Goal: Task Accomplishment & Management: Complete application form

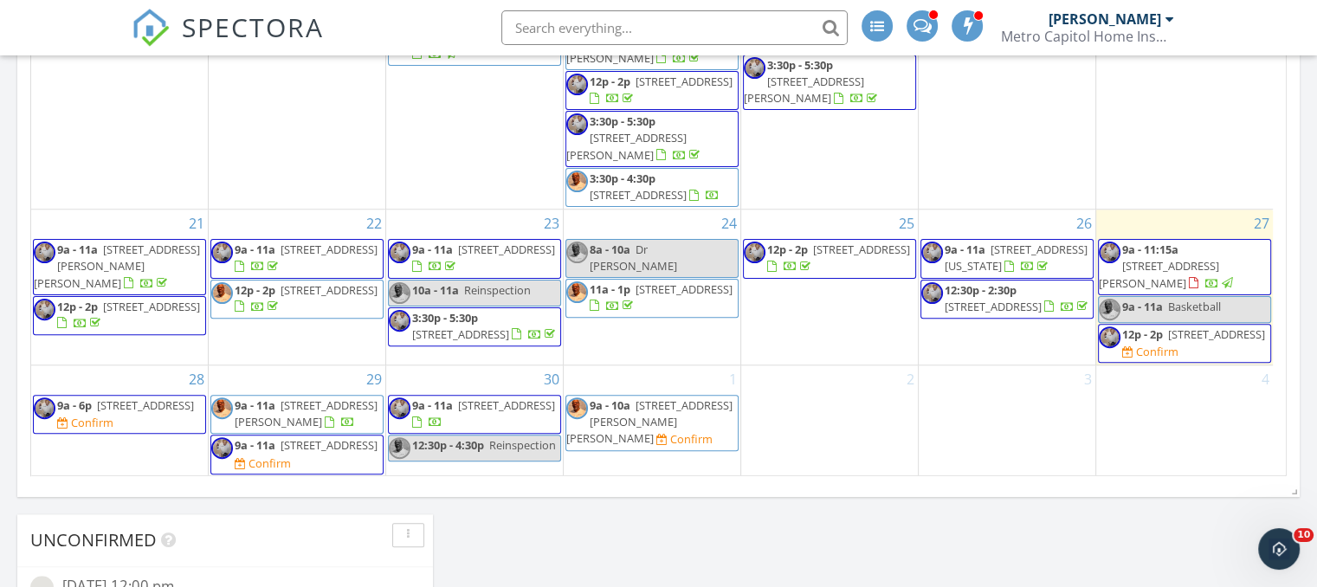
scroll to position [409, 0]
click at [441, 444] on span "12:30p - 4:30p" at bounding box center [448, 445] width 72 height 16
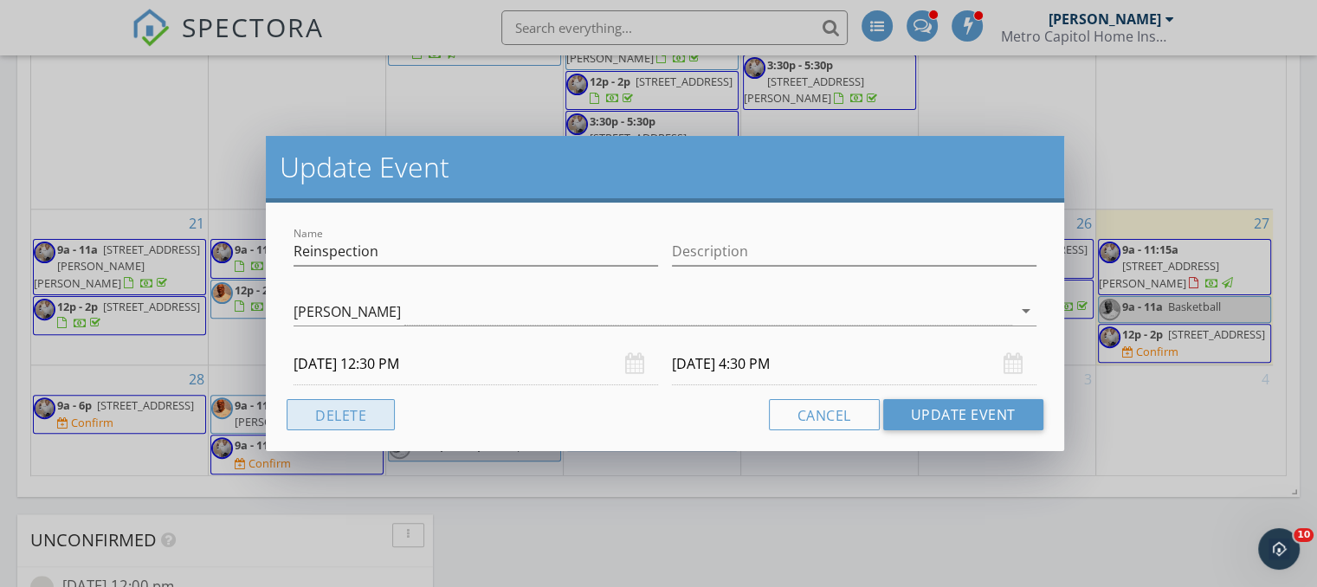
click at [329, 415] on button "Delete" at bounding box center [341, 414] width 108 height 31
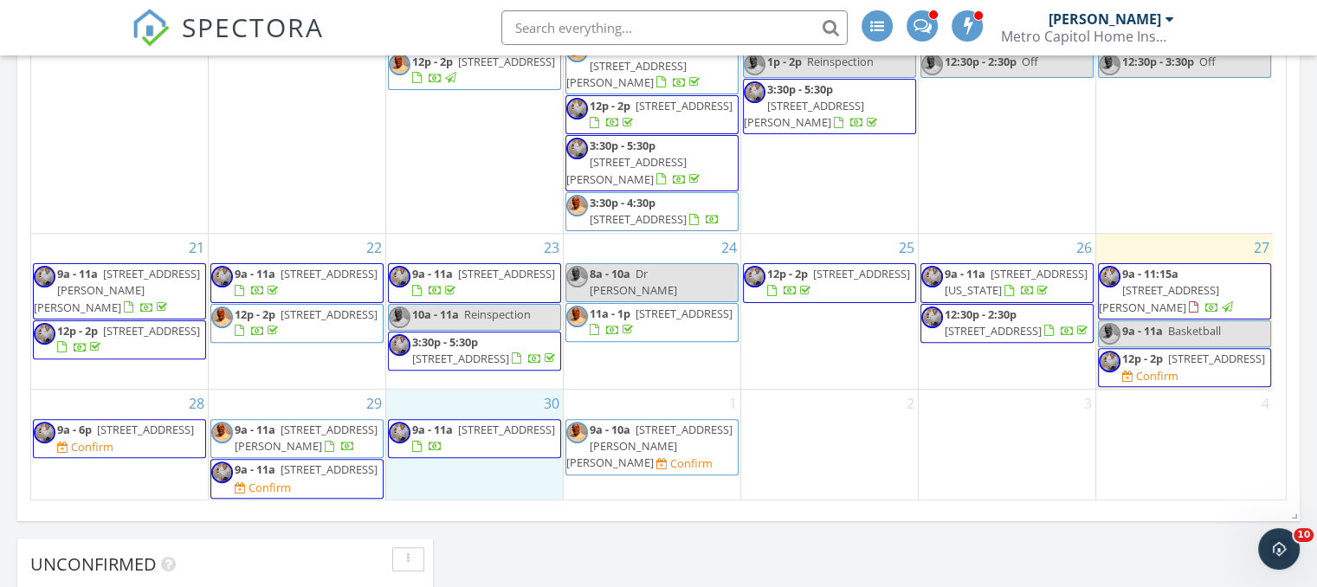
click at [428, 466] on div "30 9a - 11a 159 Soft Rush Ln, La Plata 20646" at bounding box center [474, 445] width 177 height 111
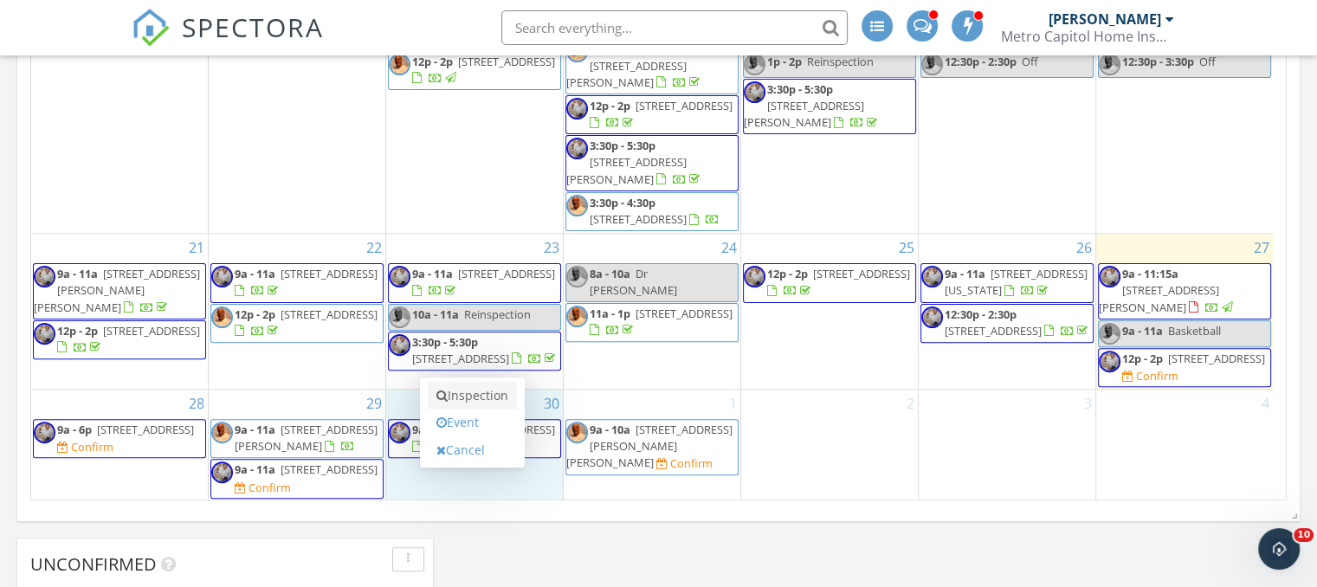
click at [478, 387] on link "Inspection" at bounding box center [472, 396] width 89 height 28
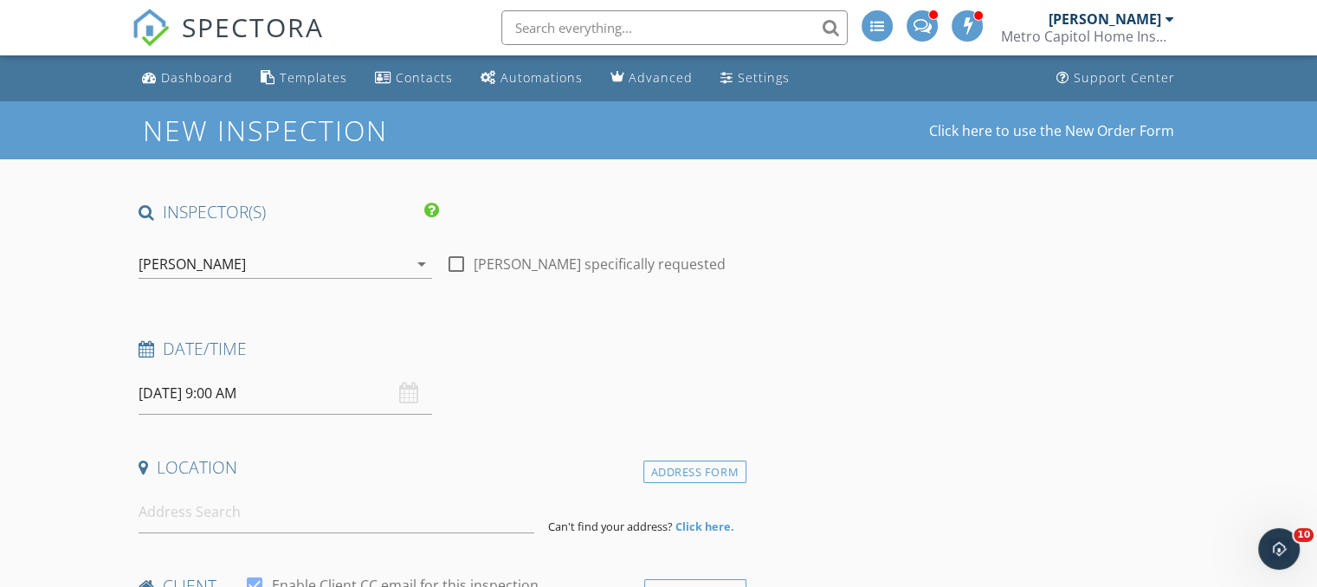
click at [424, 268] on icon "arrow_drop_down" at bounding box center [421, 264] width 21 height 21
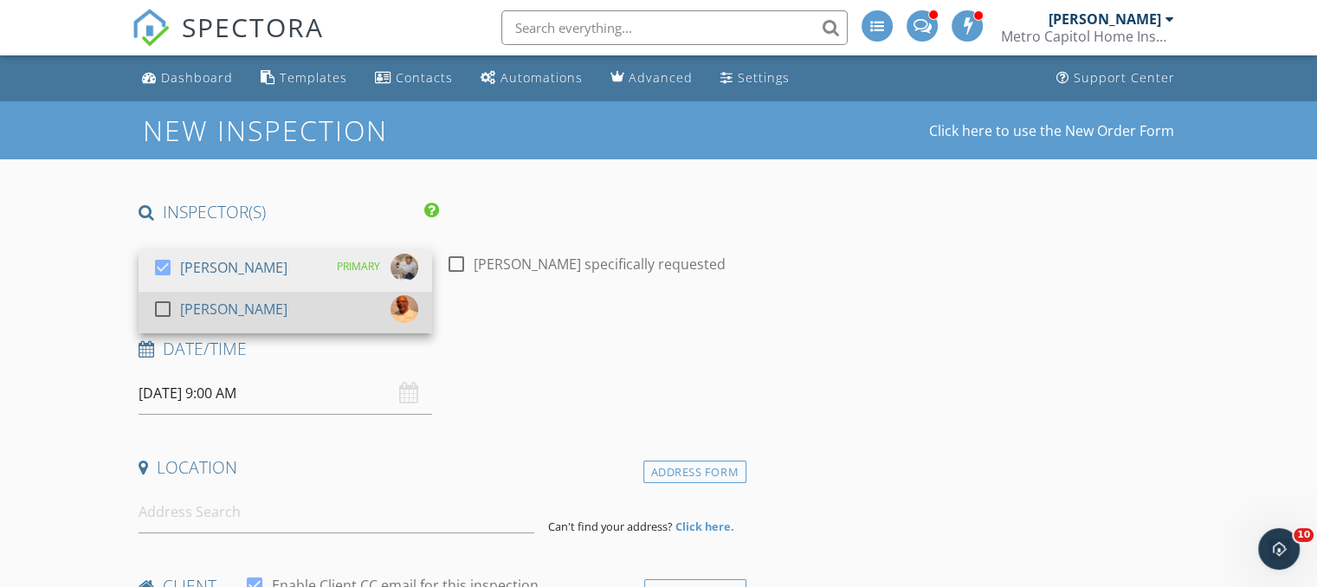
click at [397, 312] on img at bounding box center [404, 309] width 28 height 28
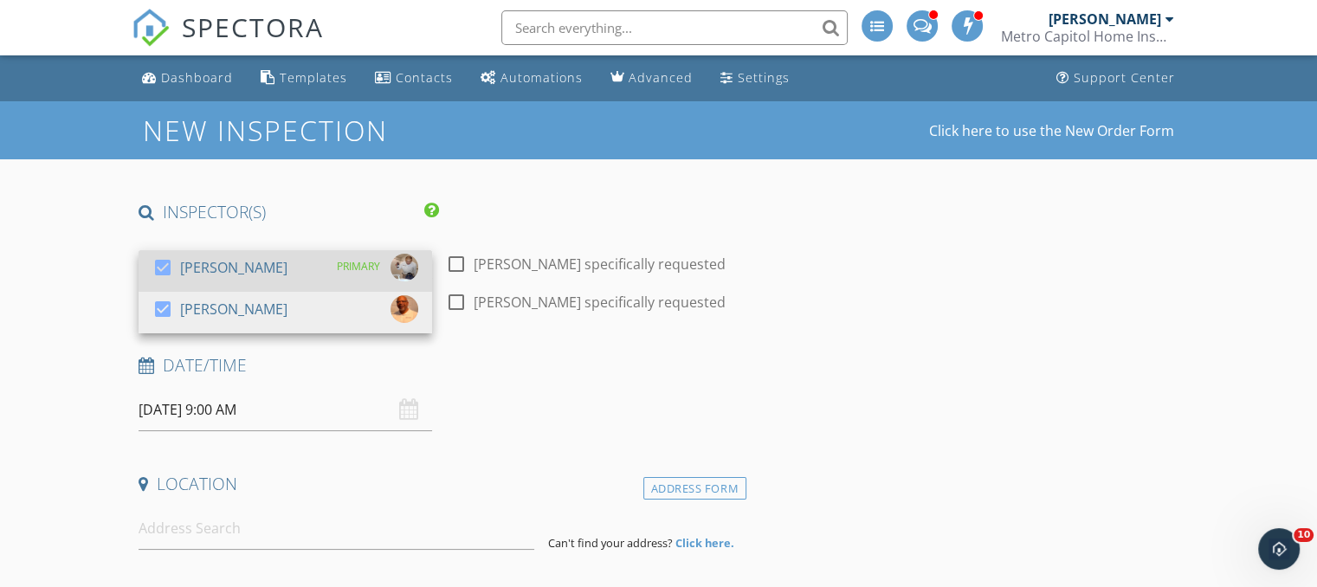
click at [373, 264] on div "PRIMARY" at bounding box center [358, 267] width 43 height 26
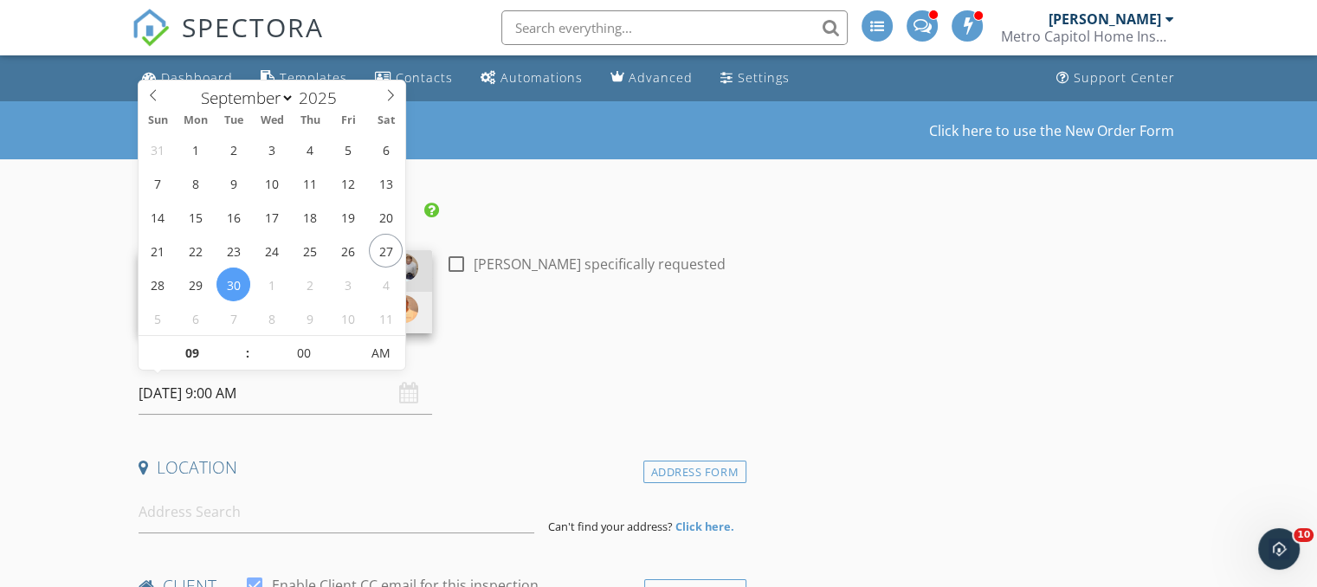
click at [270, 386] on input "09/30/2025 9:00 AM" at bounding box center [286, 393] width 294 height 42
type input "10"
type input "09/30/2025 10:00 AM"
click at [236, 342] on span at bounding box center [239, 344] width 12 height 17
type input "11"
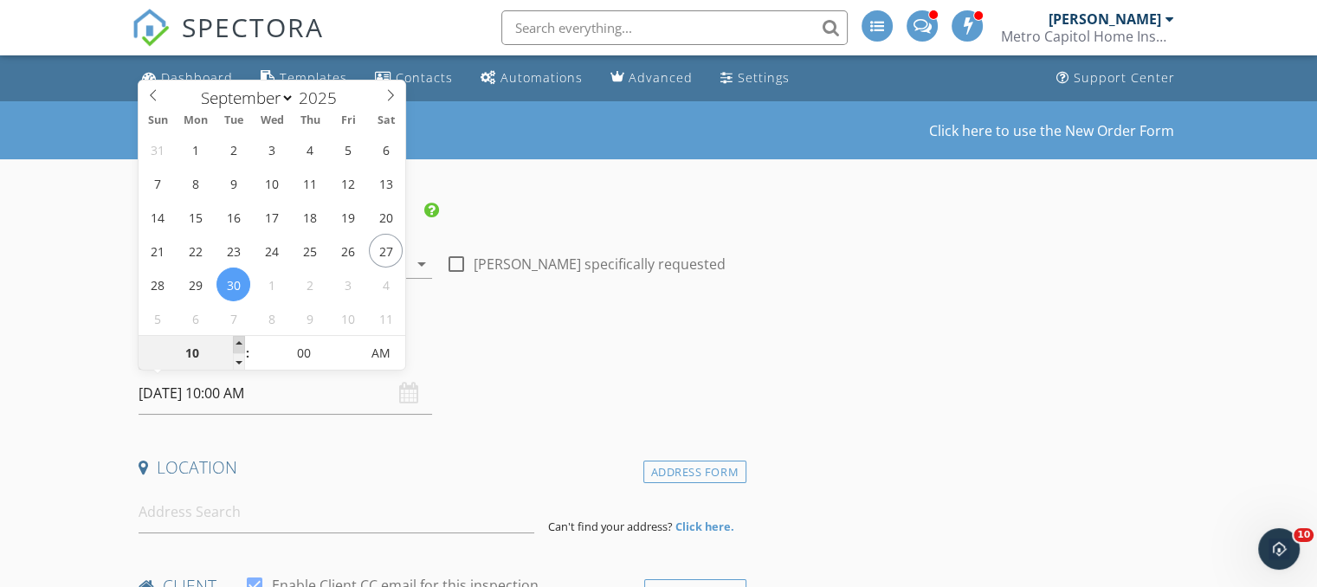
type input "09/30/2025 11:00 AM"
click at [236, 342] on span at bounding box center [239, 344] width 12 height 17
type input "12"
type input "09/30/2025 12:00 PM"
click at [236, 342] on span at bounding box center [239, 344] width 12 height 17
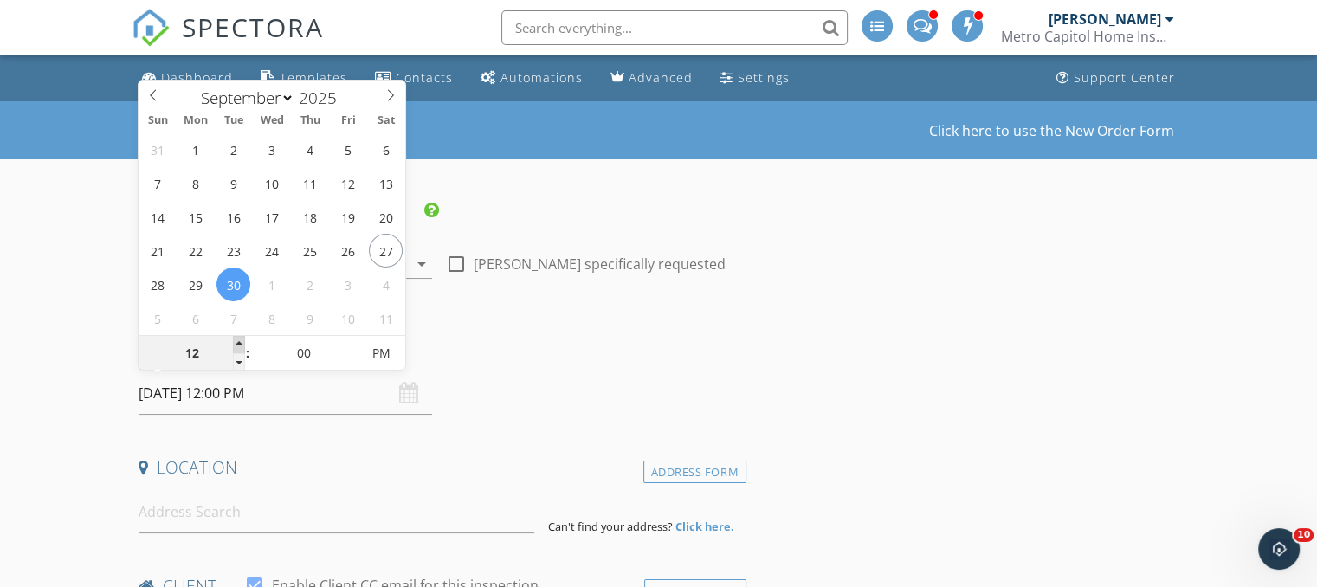
type input "01"
type input "[DATE] 1:00 PM"
click at [236, 342] on span at bounding box center [239, 344] width 12 height 17
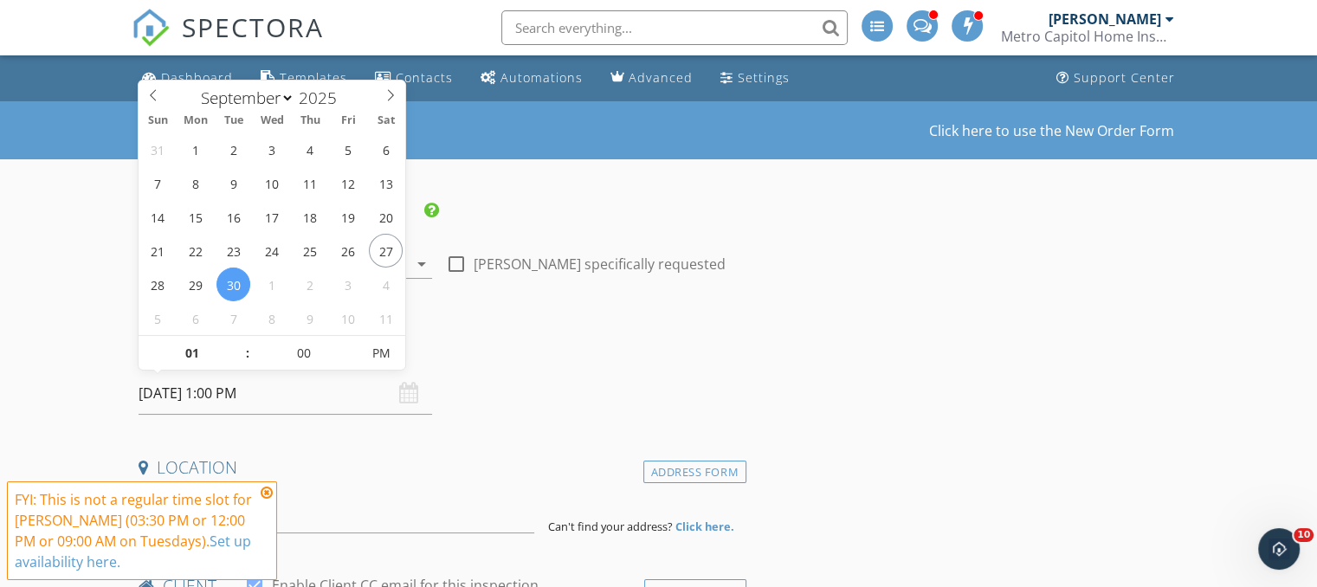
click at [523, 358] on h4 "Date/Time" at bounding box center [439, 349] width 601 height 23
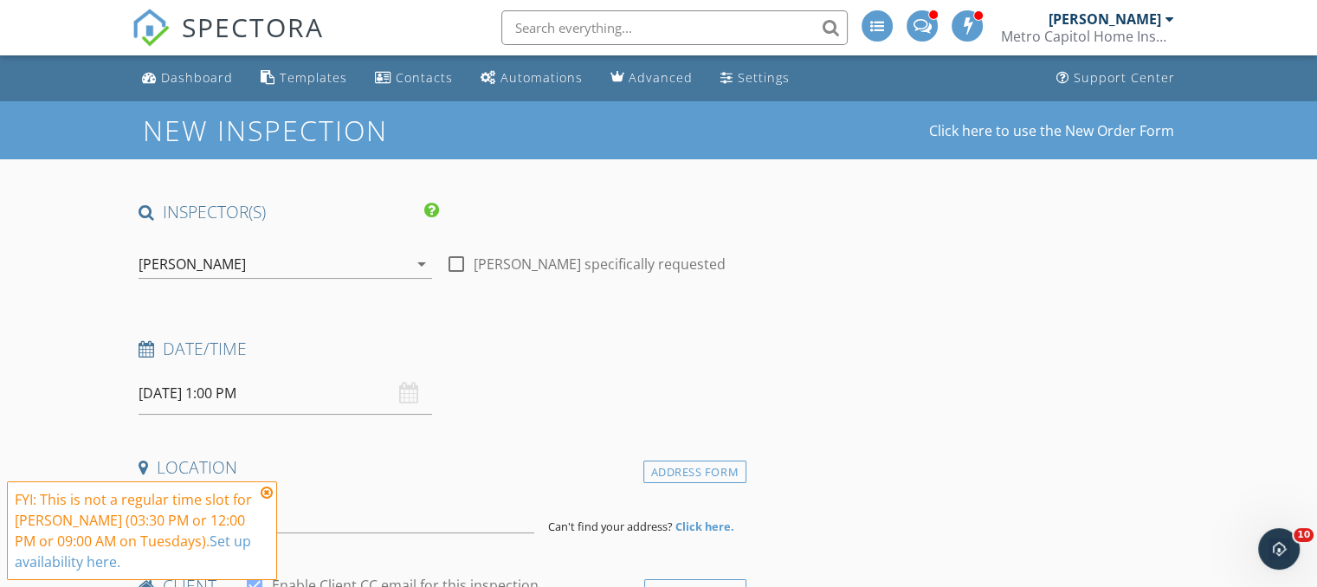
click at [270, 489] on icon at bounding box center [267, 493] width 12 height 14
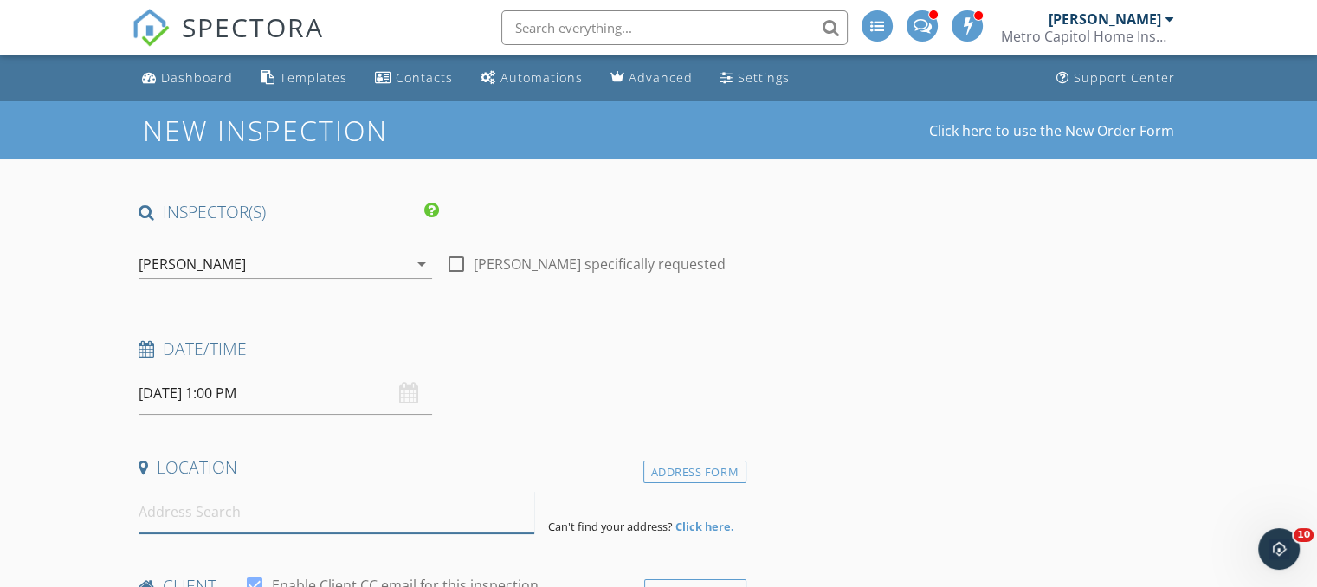
click at [243, 506] on input at bounding box center [337, 512] width 396 height 42
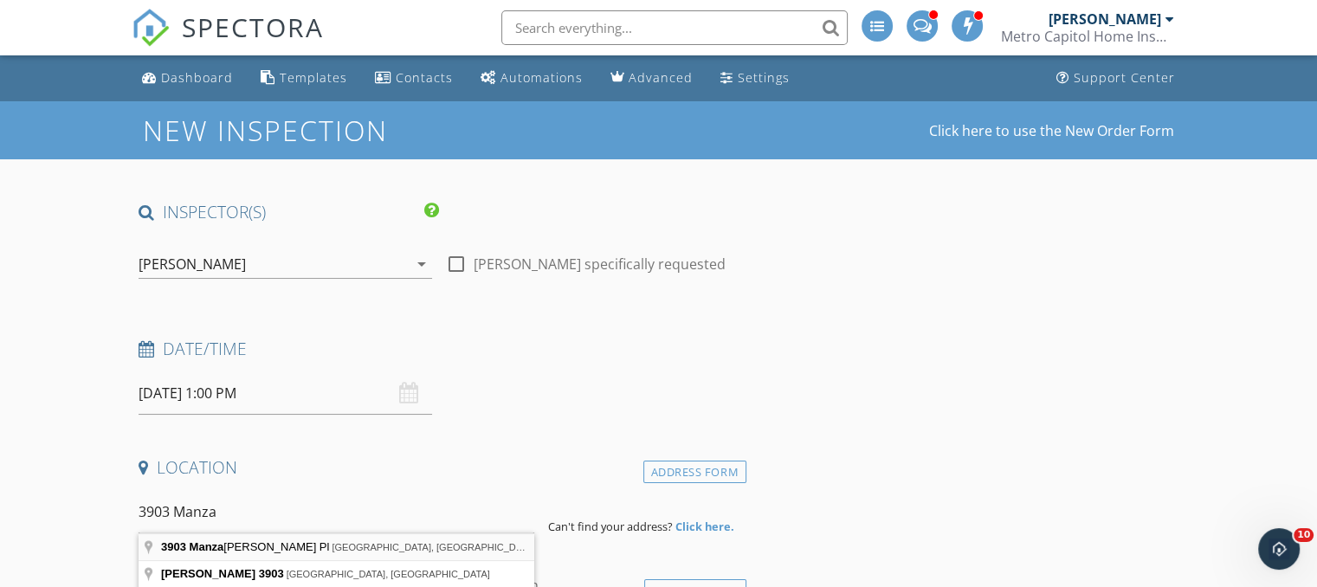
type input "3903 Manzanita Pl, Alexandria, VA, USA"
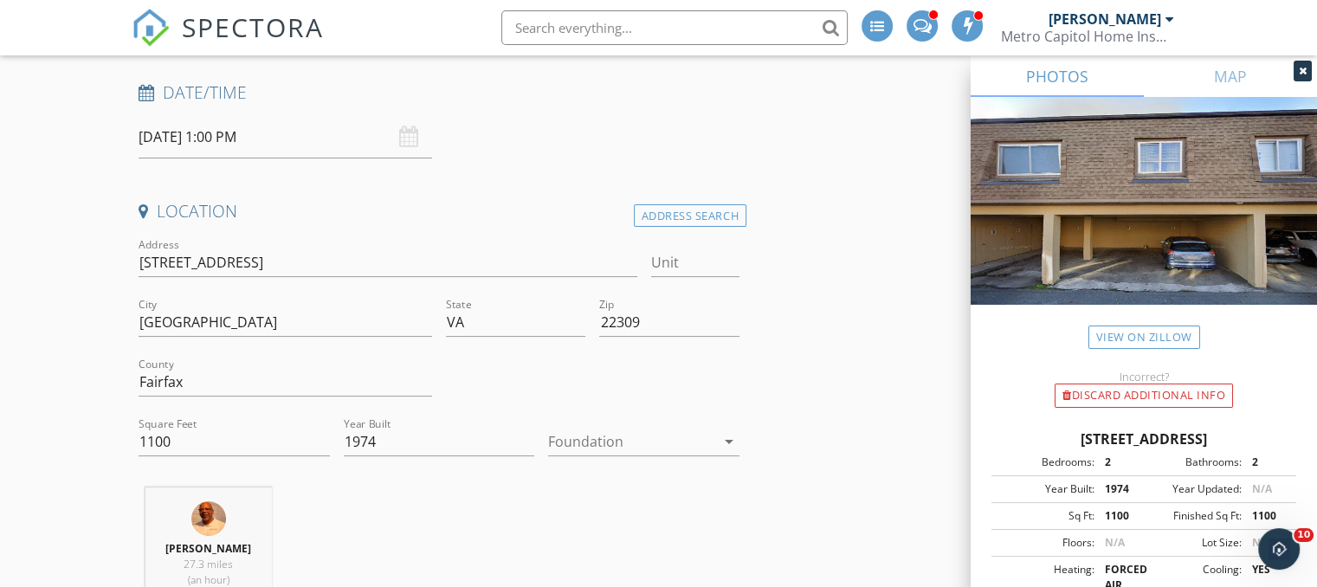
scroll to position [260, 0]
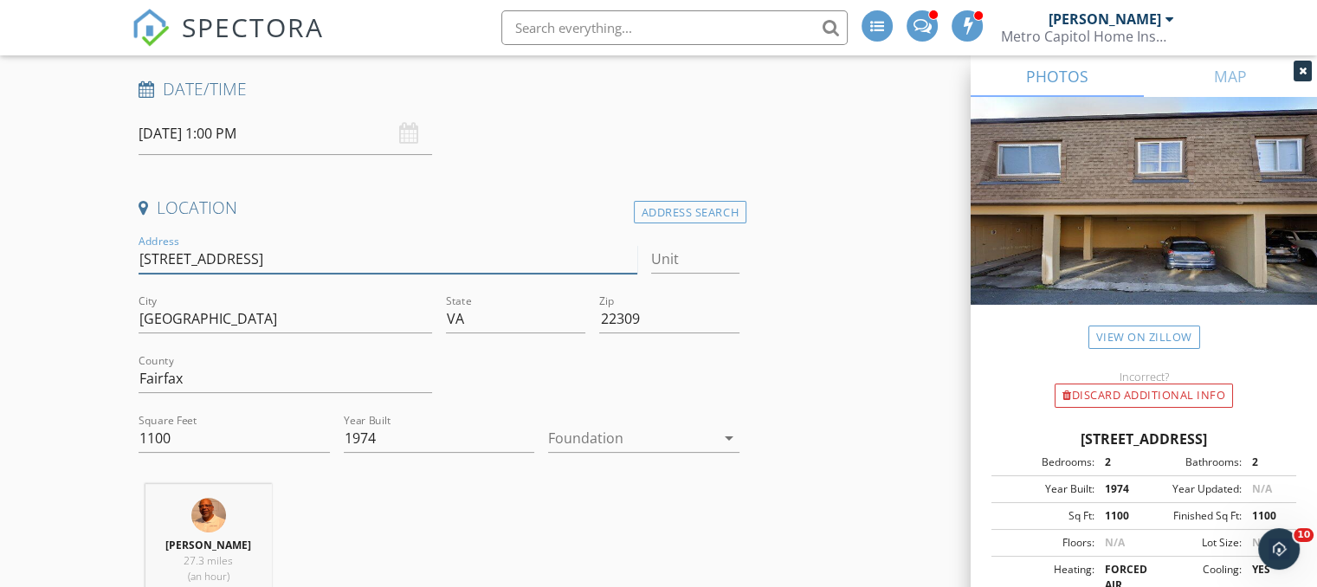
click at [263, 268] on input "3903 Manzanita Pl" at bounding box center [388, 259] width 498 height 29
type input "[STREET_ADDRESS]"
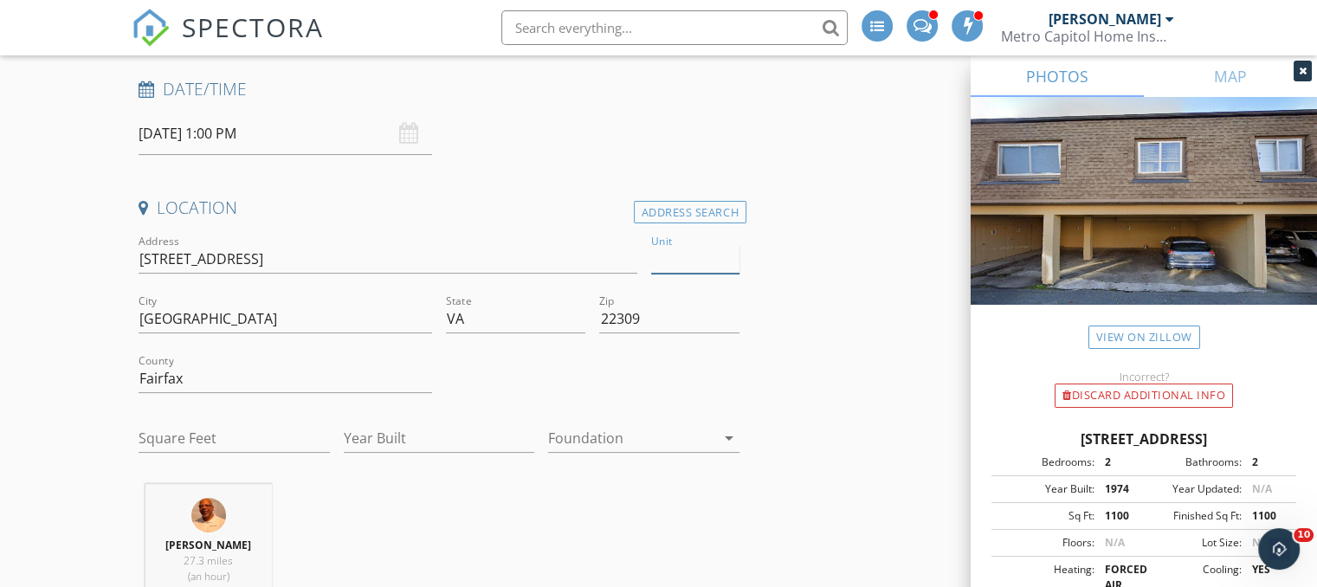
click at [689, 261] on input "Unit" at bounding box center [695, 259] width 88 height 29
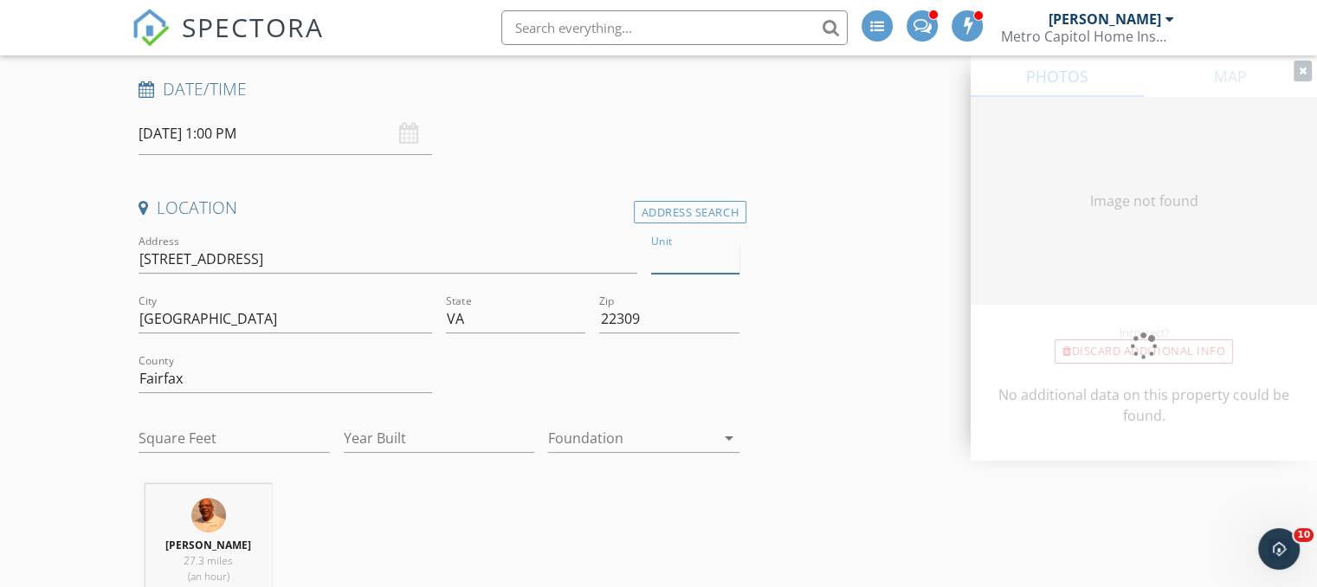
type input "1100"
type input "1974"
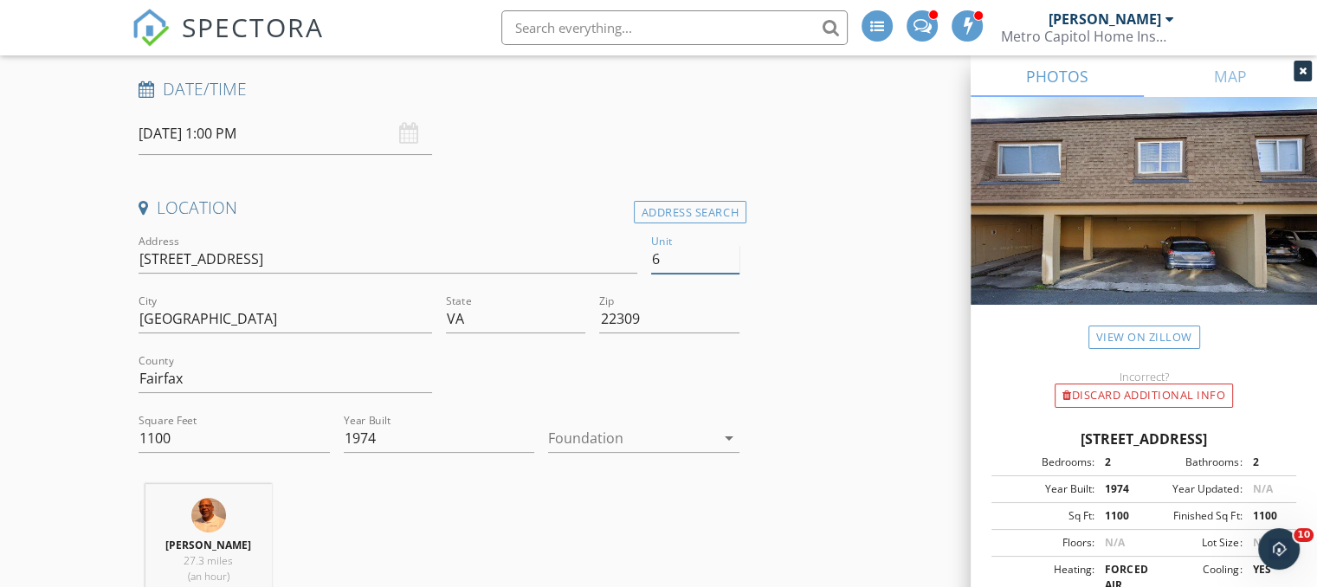
type input "60"
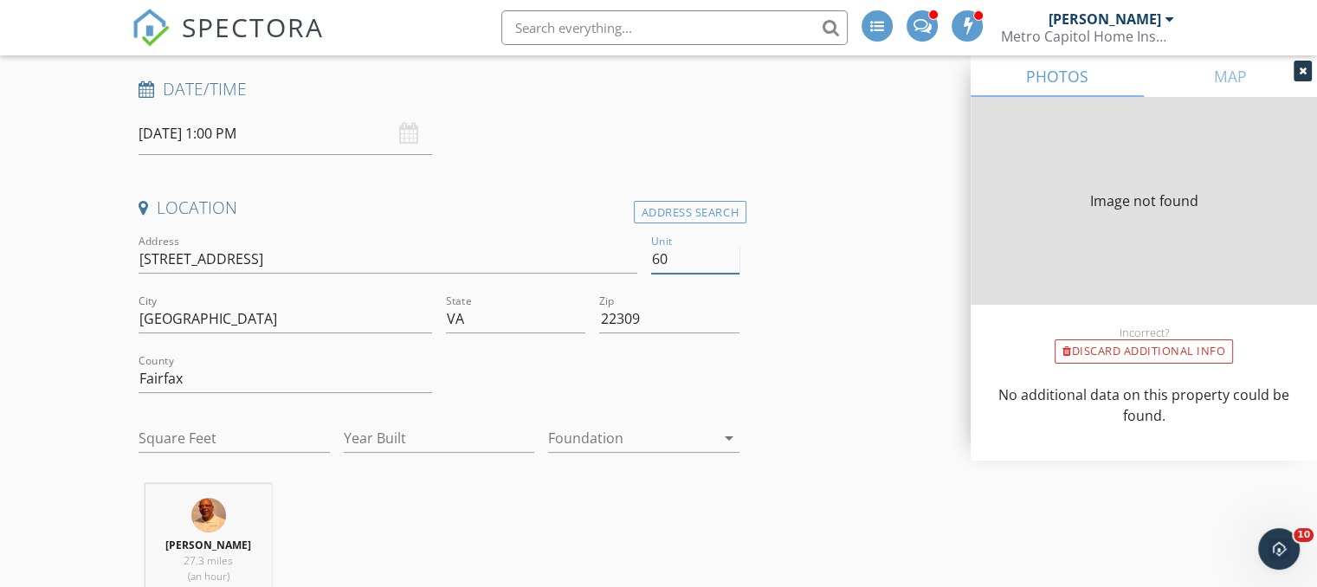
type input "1100"
type input "1974"
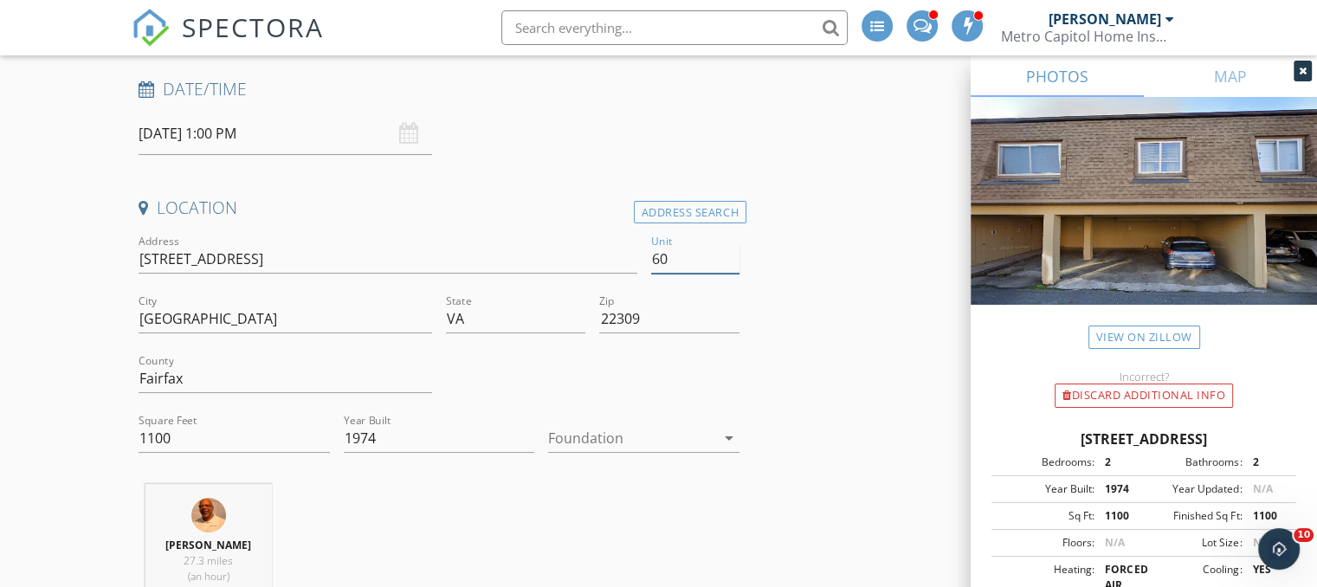
type input "60D"
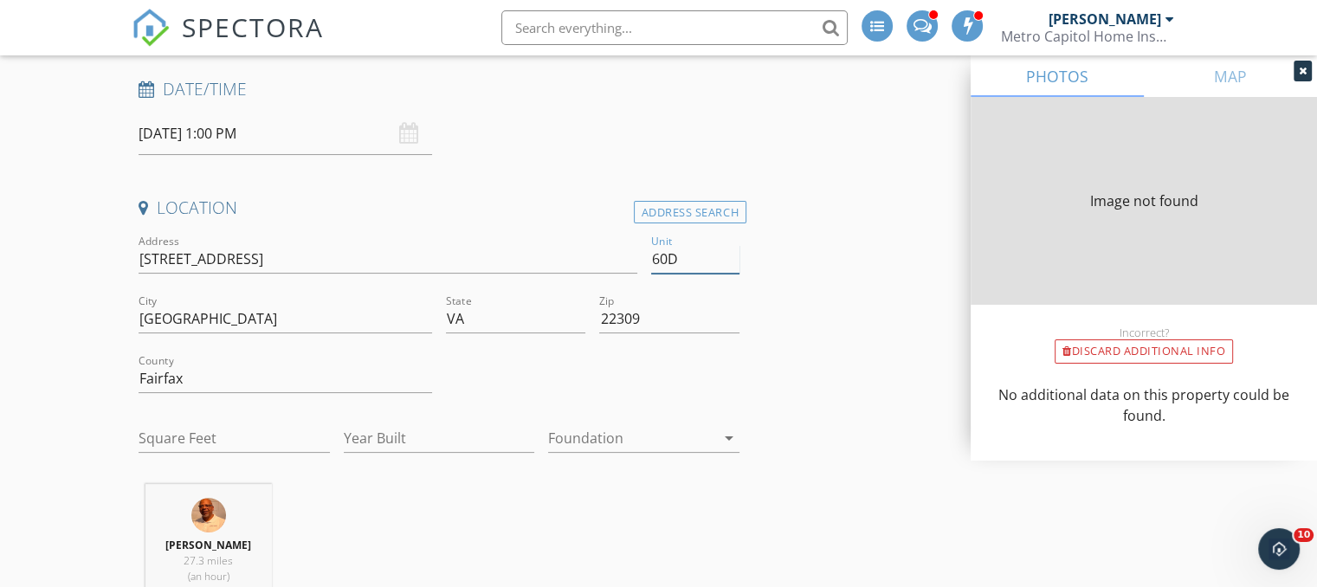
type input "1100"
type input "1974"
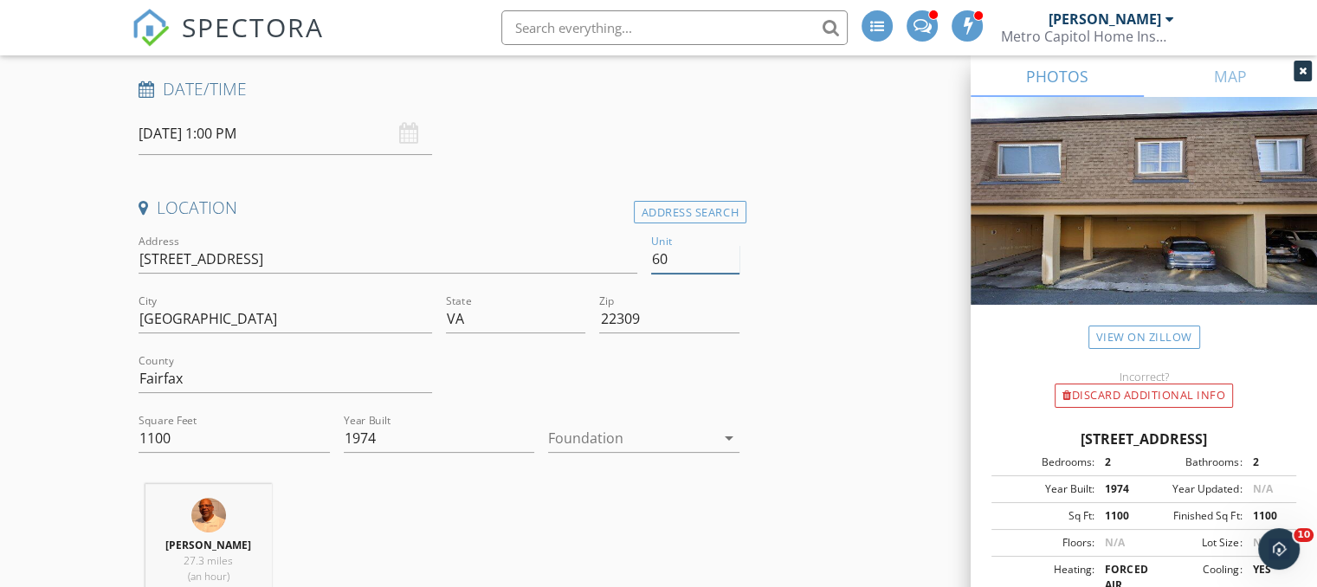
type input "60d"
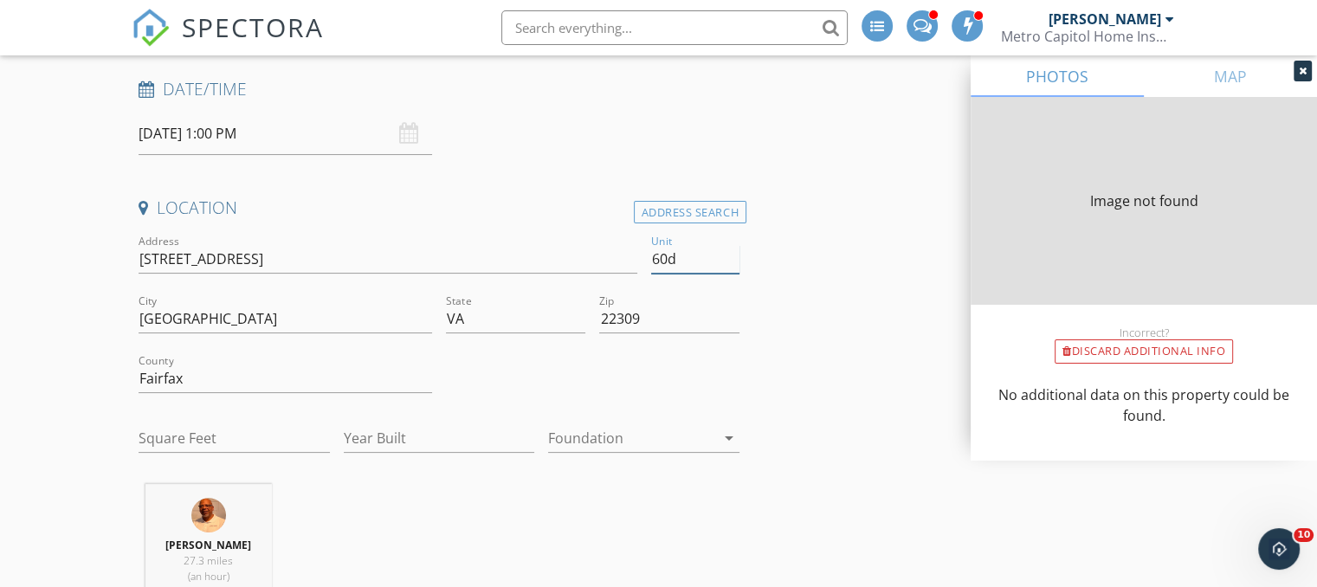
type input "1100"
type input "1974"
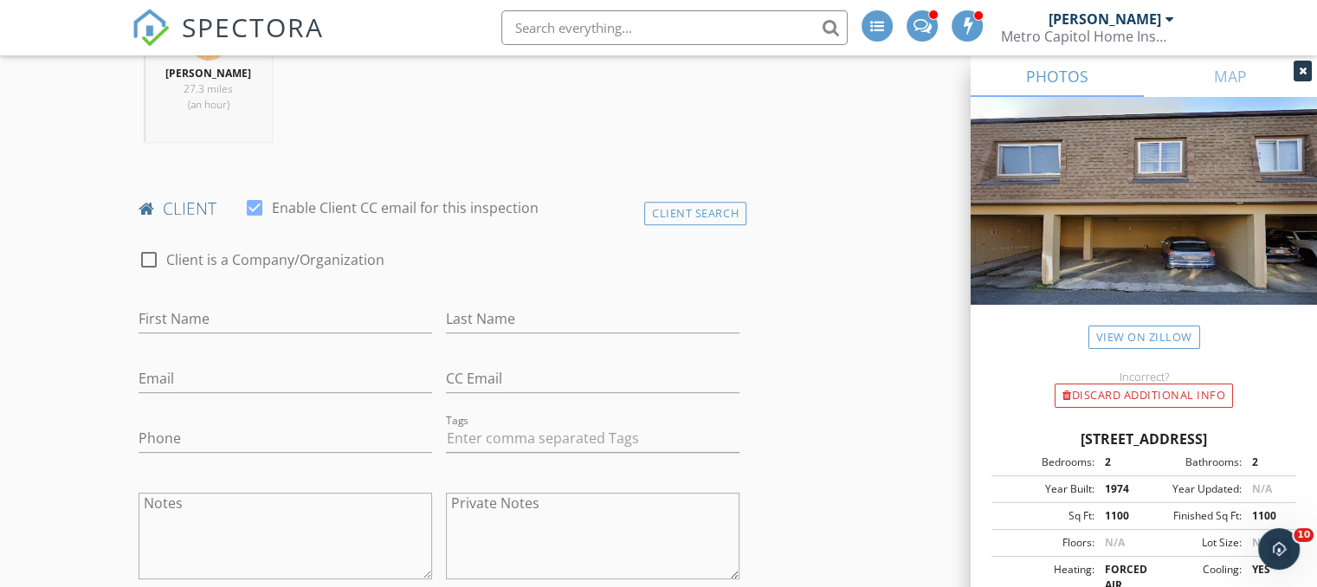
scroll to position [779, 0]
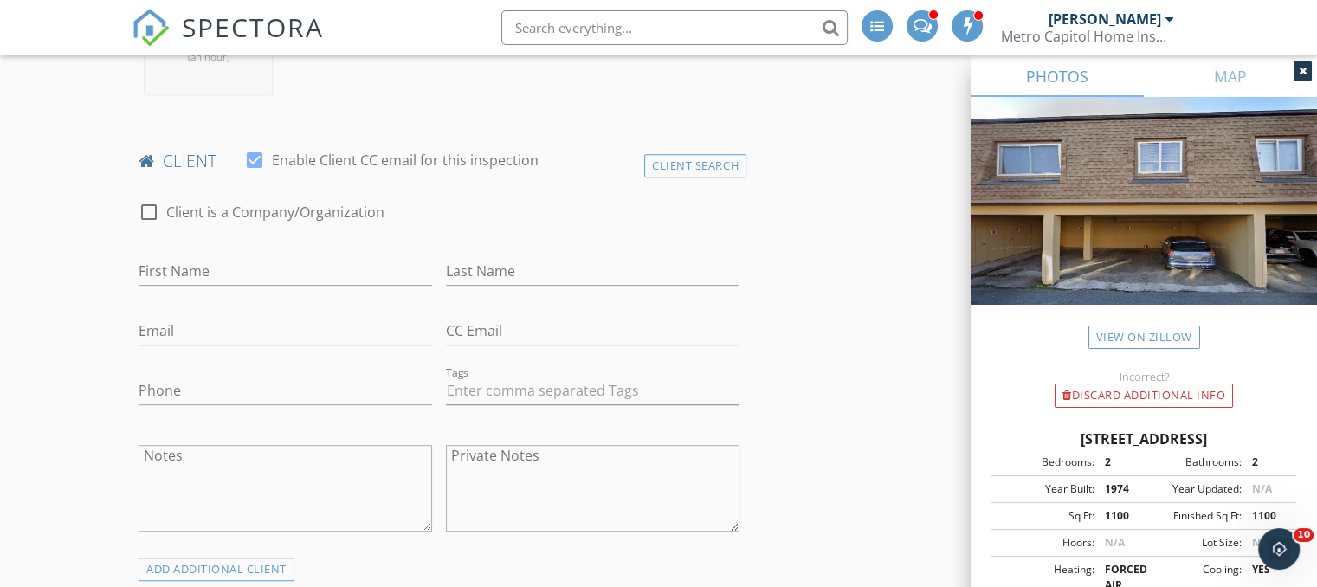
type input "60d"
click at [268, 278] on input "First Name" at bounding box center [286, 271] width 294 height 29
type input "Ivy"
type input "[DEMOGRAPHIC_DATA]"
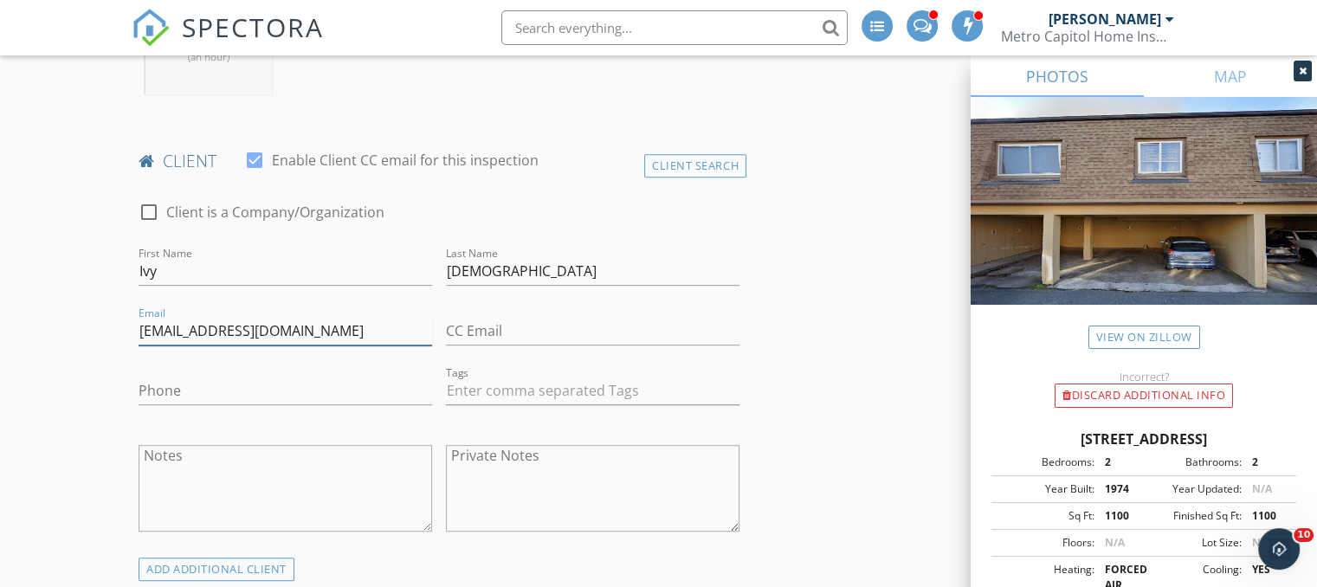
type input "[EMAIL_ADDRESS][DOMAIN_NAME]"
click at [201, 392] on input "Phone" at bounding box center [286, 391] width 294 height 29
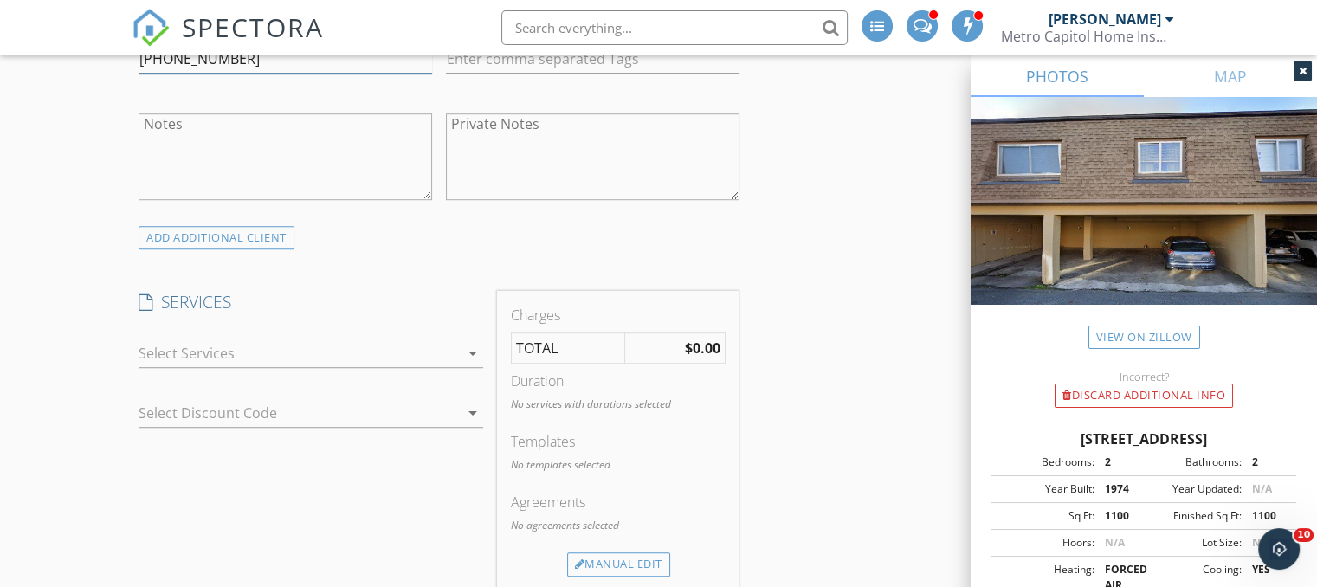
scroll to position [1212, 0]
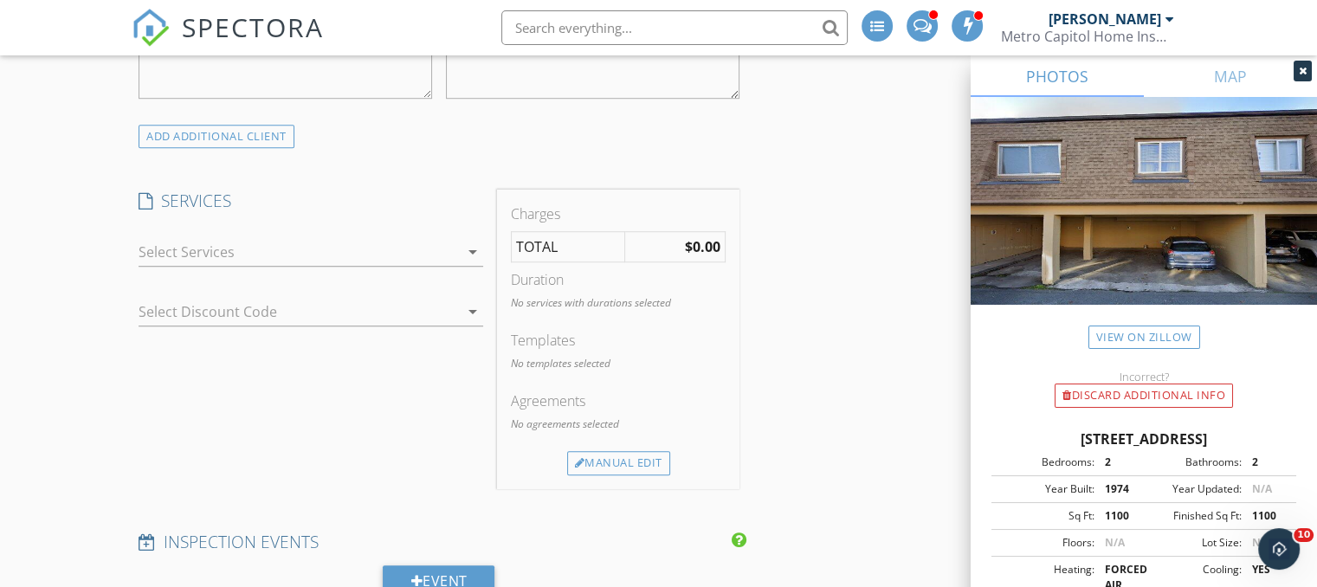
type input "[PHONE_NUMBER]"
click at [474, 250] on icon "arrow_drop_down" at bounding box center [472, 252] width 21 height 21
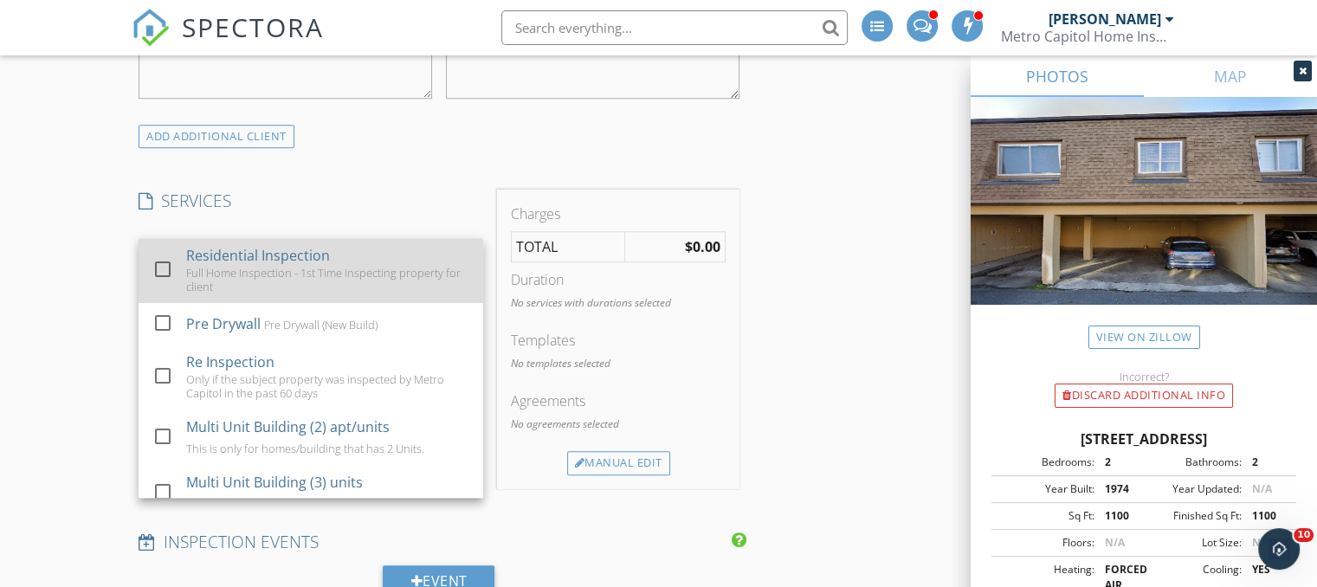
click at [396, 277] on div "Full Home Inspection - 1st Time inspecting property for client" at bounding box center [328, 280] width 284 height 28
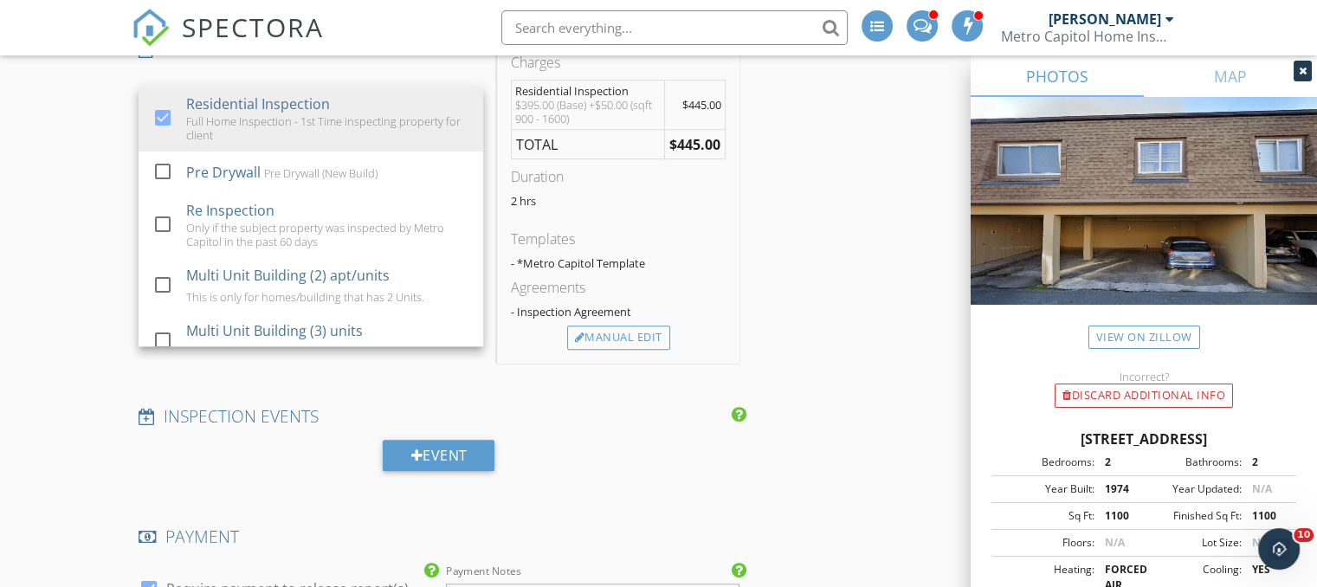
scroll to position [1385, 0]
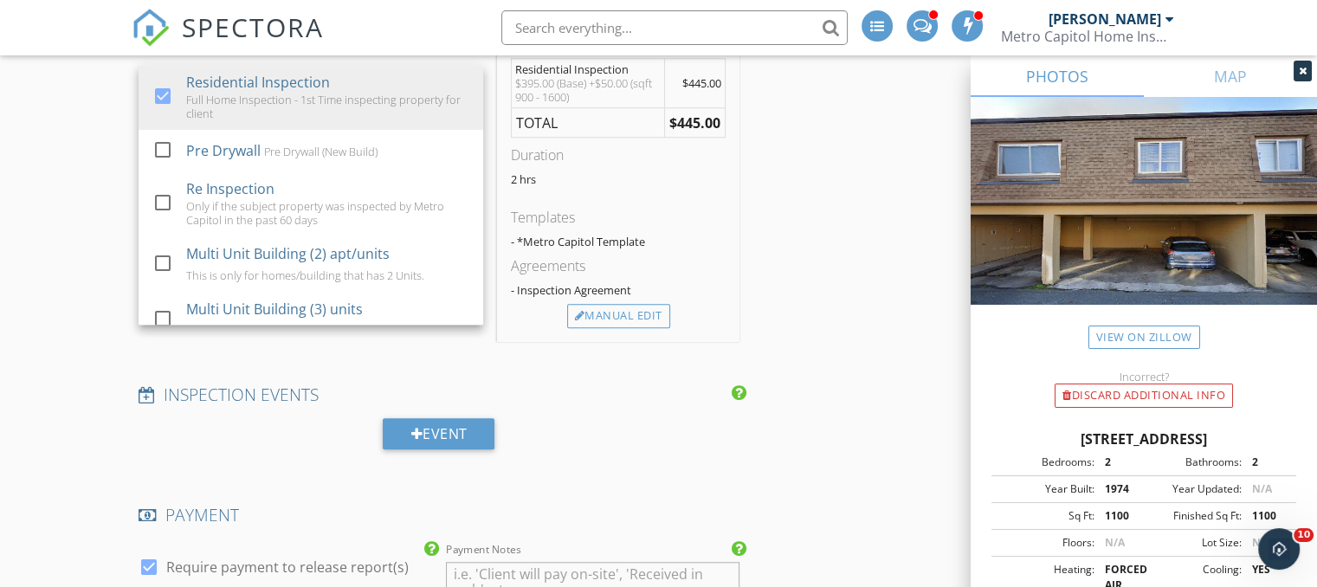
click at [887, 233] on div "INSPECTOR(S) check_box_outline_blank Donald Thompson check_box Kevin Patience P…" at bounding box center [659, 405] width 1054 height 3179
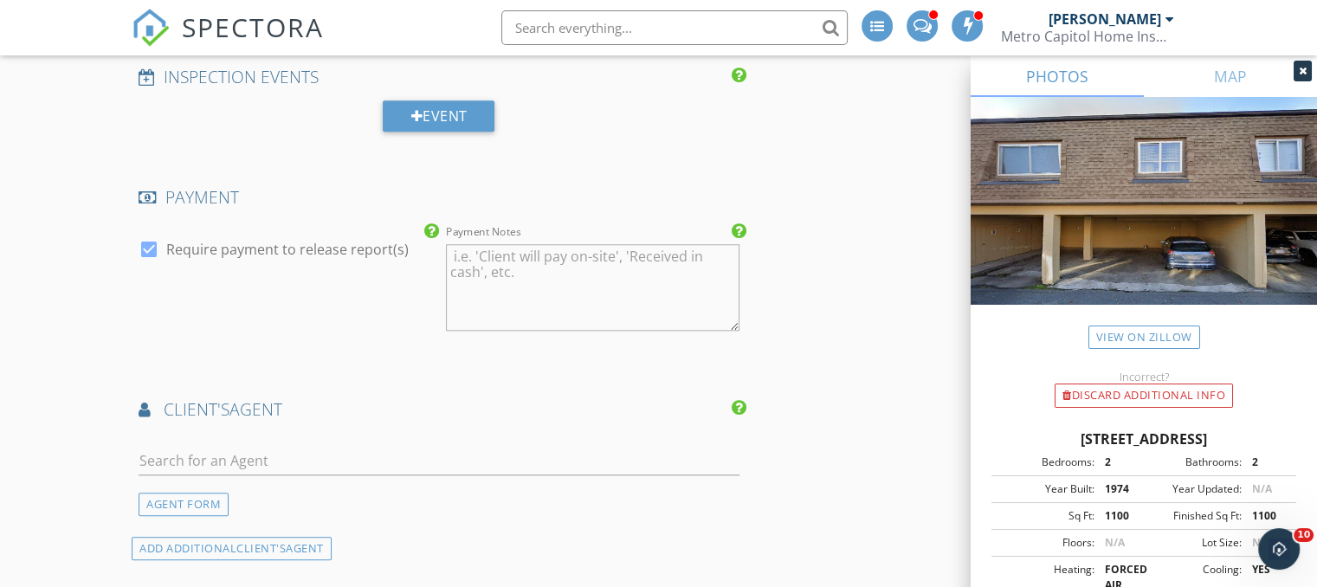
scroll to position [1732, 0]
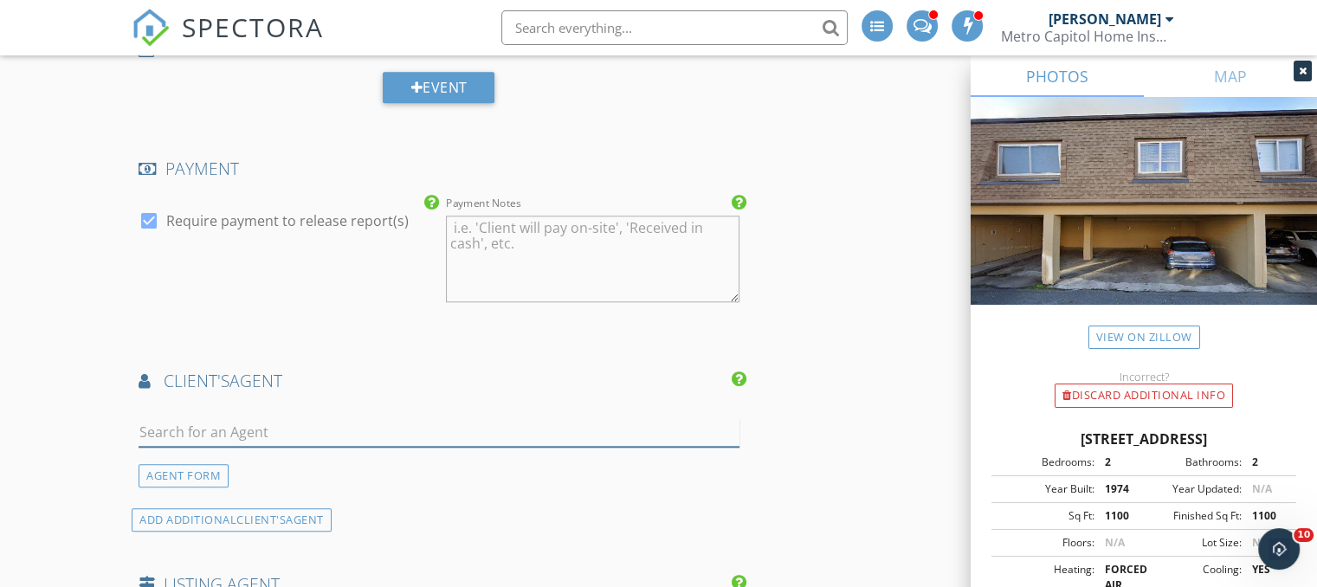
click at [184, 429] on input "text" at bounding box center [439, 432] width 601 height 29
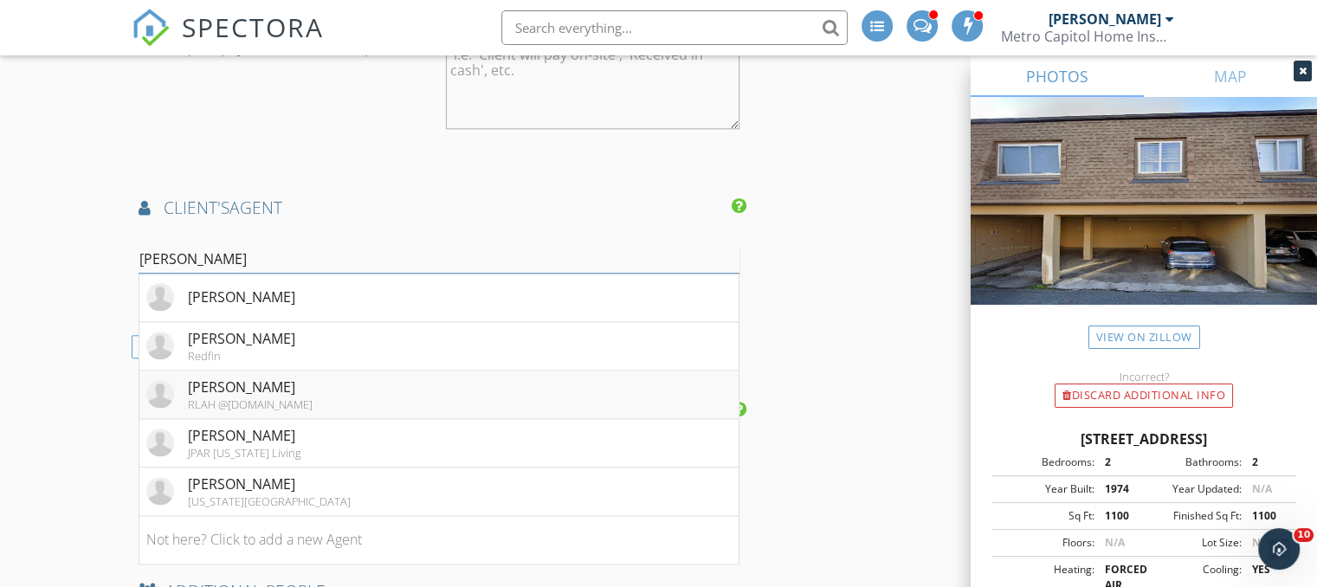
scroll to position [1991, 0]
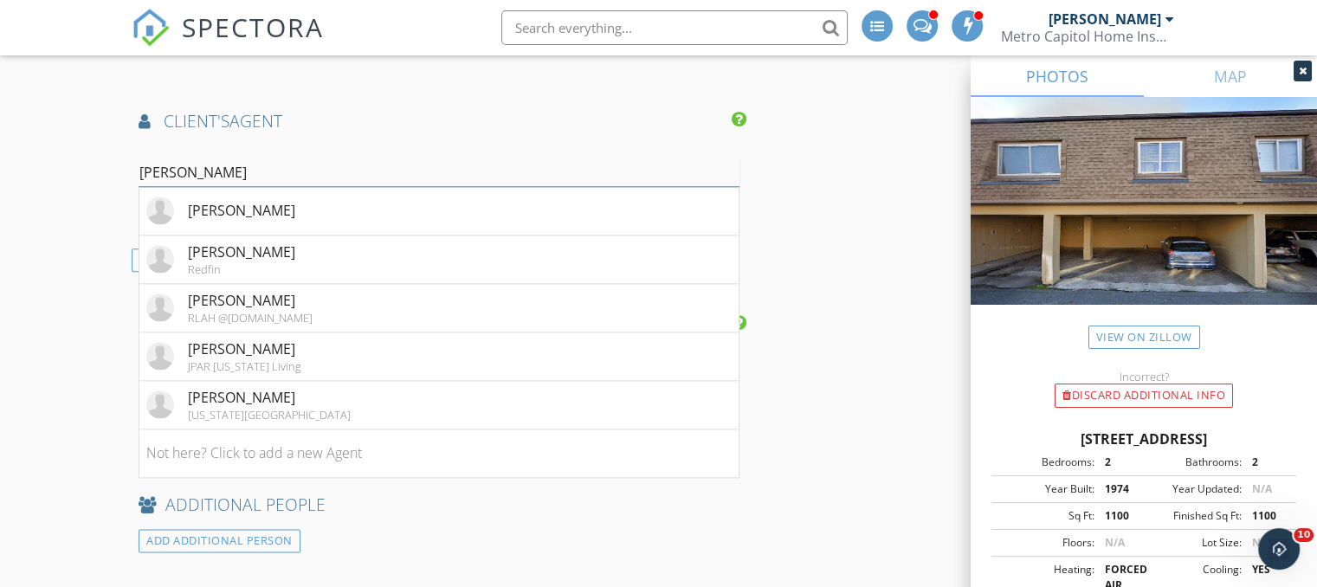
click at [260, 170] on input "[PERSON_NAME]" at bounding box center [439, 172] width 601 height 29
click at [190, 159] on input "[PERSON_NAME]" at bounding box center [439, 172] width 601 height 29
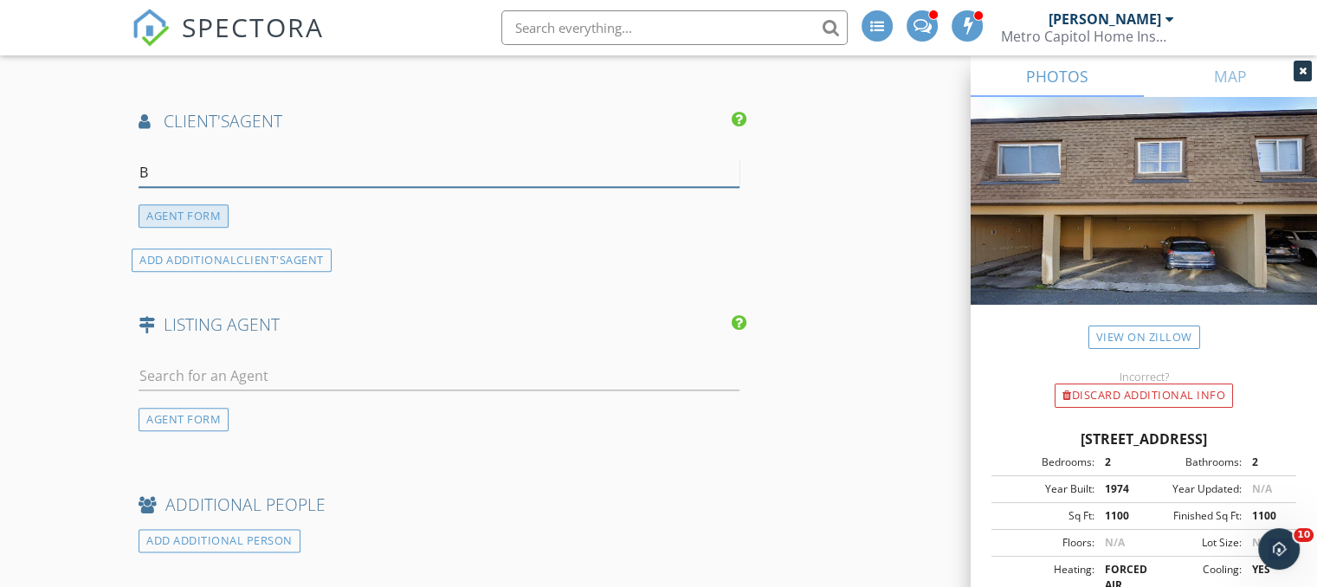
type input "B"
click at [212, 221] on div "AGENT FORM" at bounding box center [184, 215] width 90 height 23
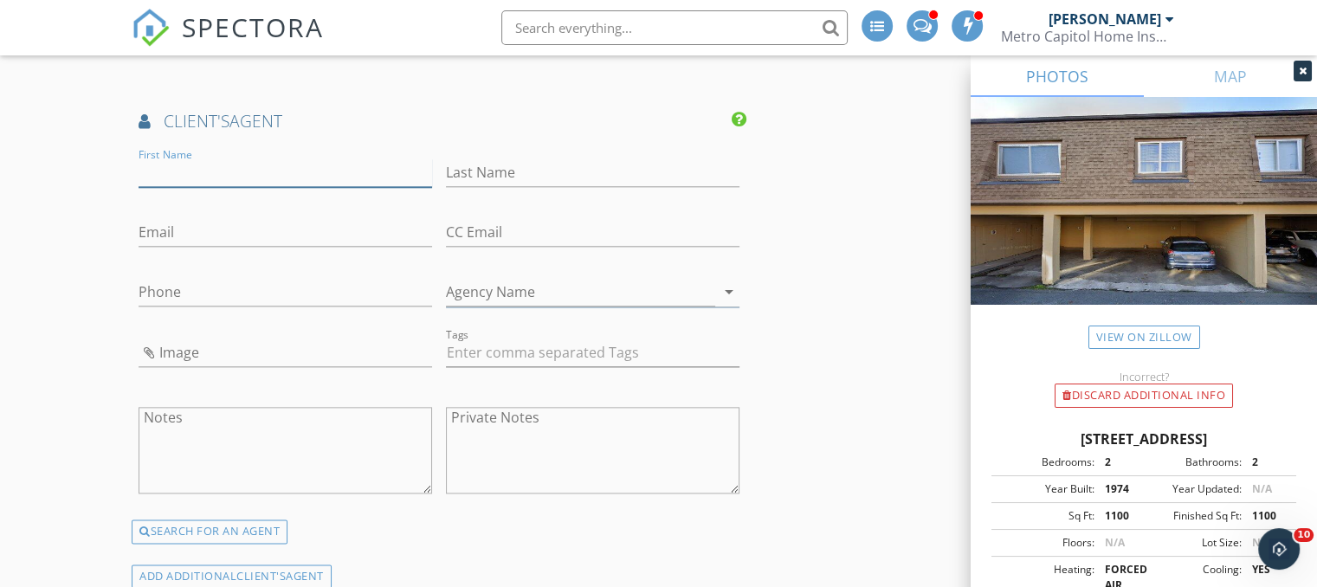
click at [208, 177] on input "First Name" at bounding box center [286, 172] width 294 height 29
type input "[PERSON_NAME]"
type input "Marzo"
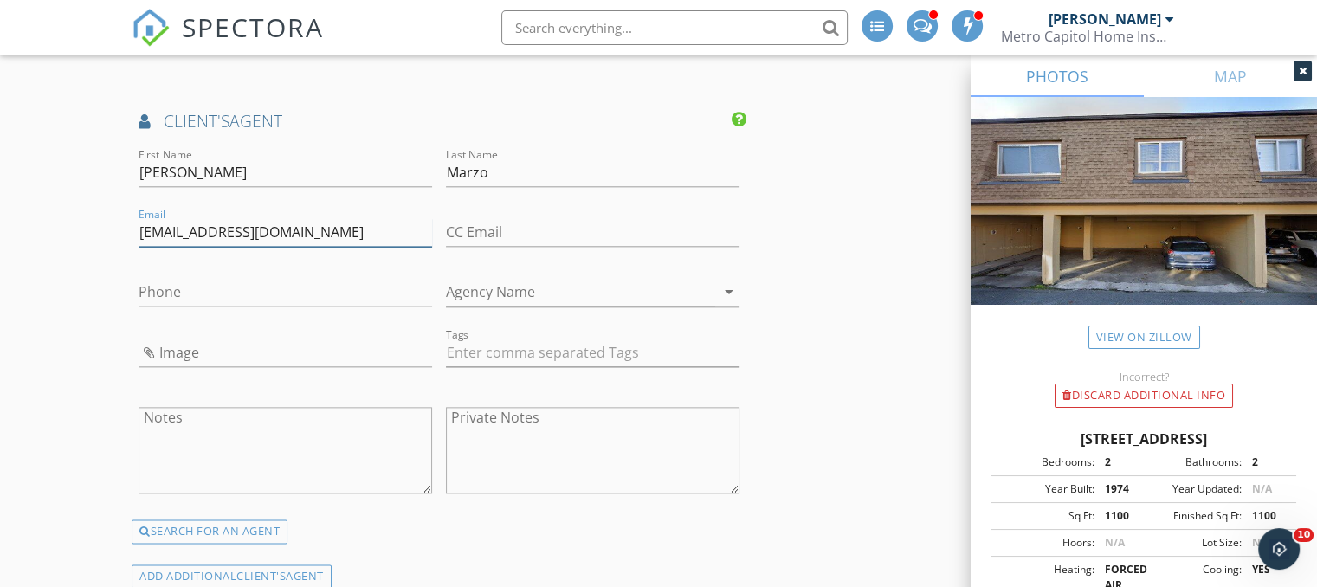
type input "[EMAIL_ADDRESS][DOMAIN_NAME]"
click at [190, 294] on input "Phone" at bounding box center [286, 292] width 294 height 29
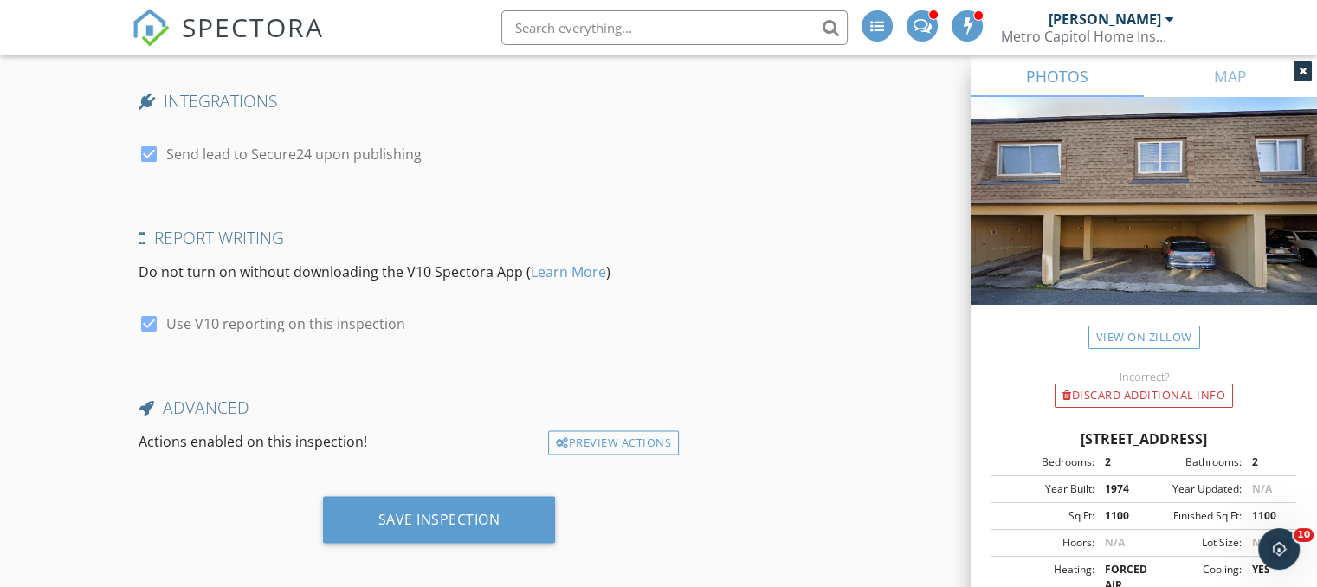
scroll to position [3142, 0]
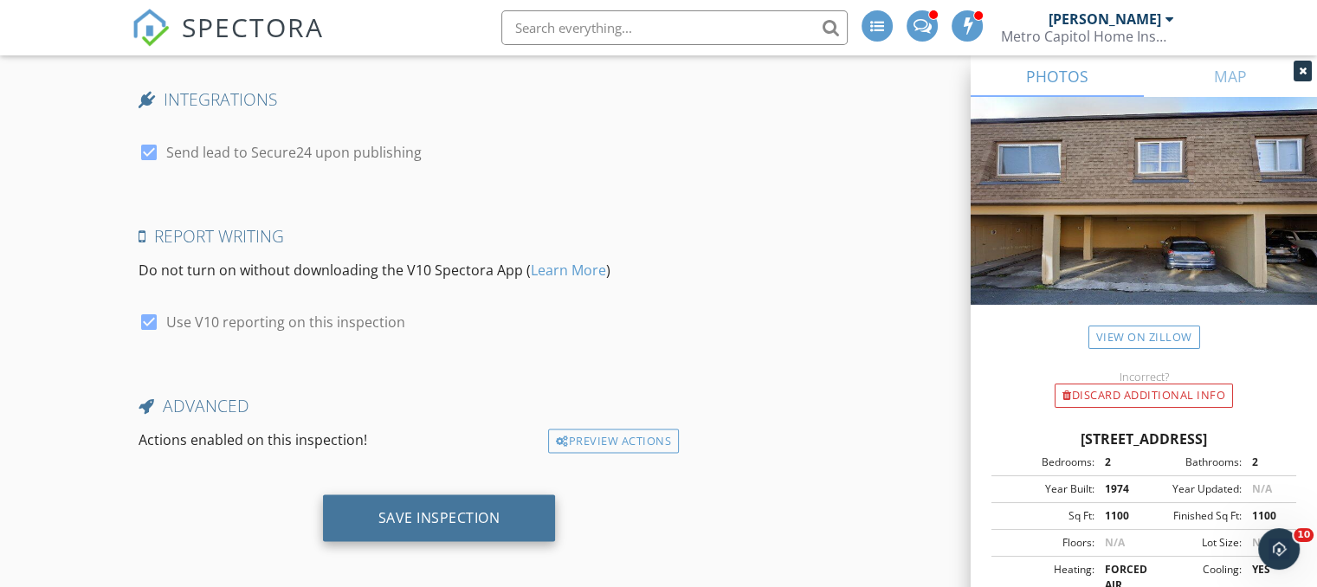
type input "[PHONE_NUMBER]"
click at [416, 510] on div "Save Inspection" at bounding box center [439, 516] width 122 height 17
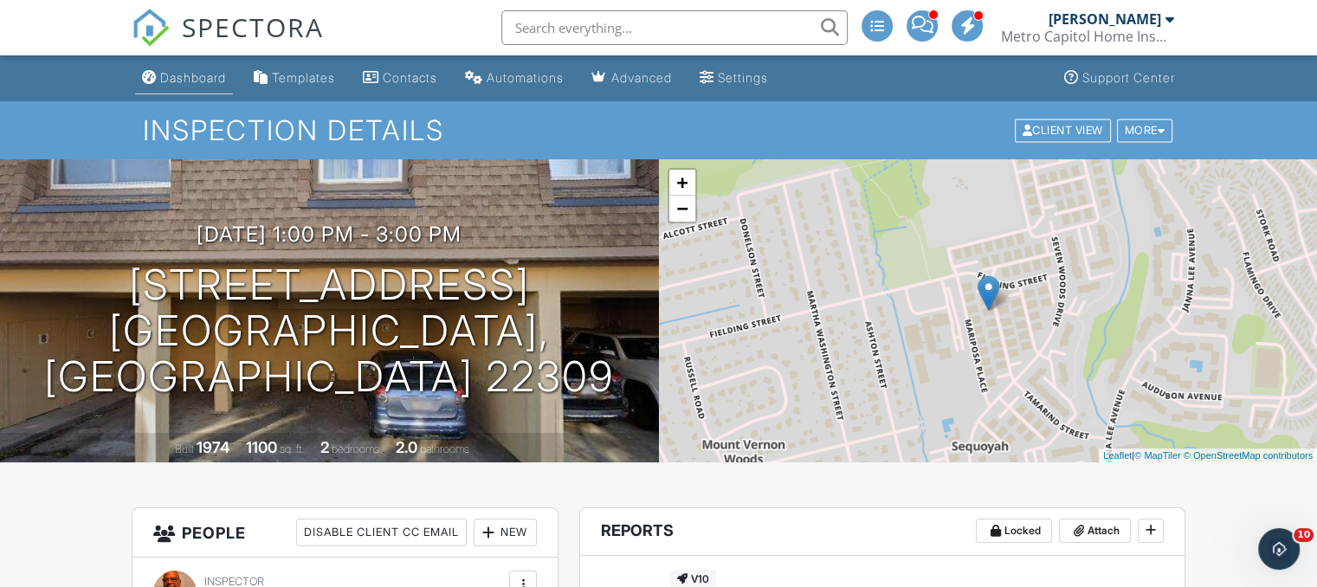
click at [204, 75] on div "Dashboard" at bounding box center [193, 77] width 66 height 15
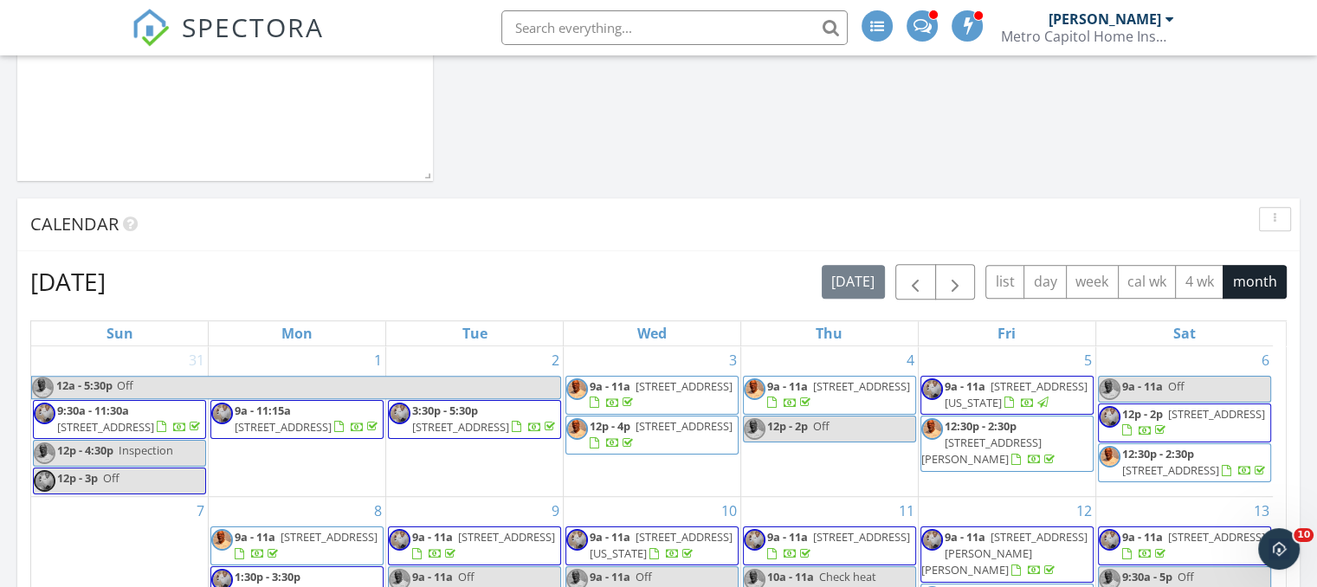
scroll to position [866, 0]
